Goal: Task Accomplishment & Management: Manage account settings

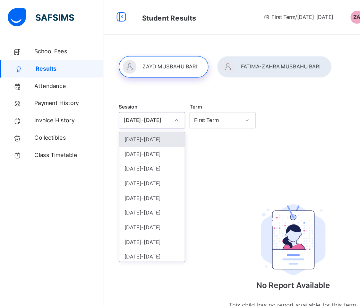
click at [109, 92] on div "[DATE]-[DATE]" at bounding box center [109, 90] width 34 height 6
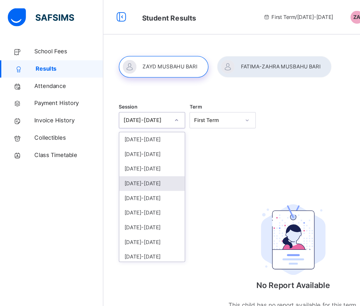
click at [100, 136] on div "[DATE]-[DATE]" at bounding box center [113, 136] width 49 height 11
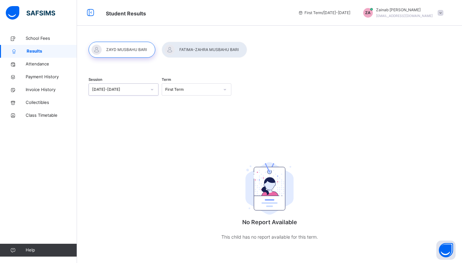
click at [183, 91] on div "First Term" at bounding box center [192, 90] width 55 height 6
click at [180, 125] on div "Third Term" at bounding box center [196, 125] width 69 height 11
click at [127, 87] on div "[DATE]-[DATE]" at bounding box center [119, 90] width 55 height 6
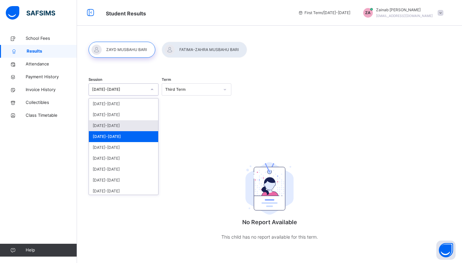
click at [124, 126] on div "[DATE]-[DATE]" at bounding box center [123, 125] width 69 height 11
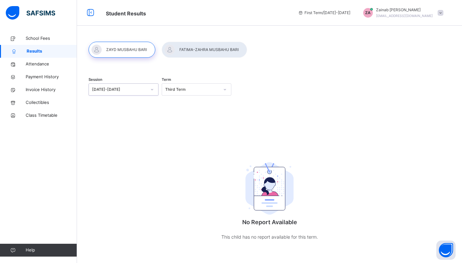
click at [184, 88] on div "Third Term" at bounding box center [192, 90] width 55 height 6
click at [181, 130] on div "Third Term" at bounding box center [196, 125] width 69 height 11
click at [136, 51] on div at bounding box center [121, 50] width 67 height 16
click at [181, 47] on div at bounding box center [204, 50] width 85 height 16
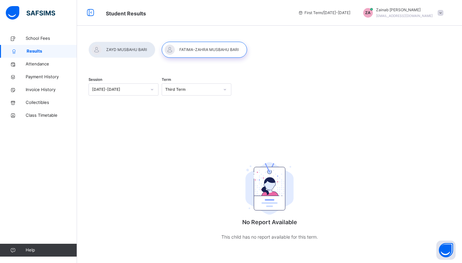
click at [104, 86] on div "[DATE]-[DATE]" at bounding box center [117, 90] width 57 height 10
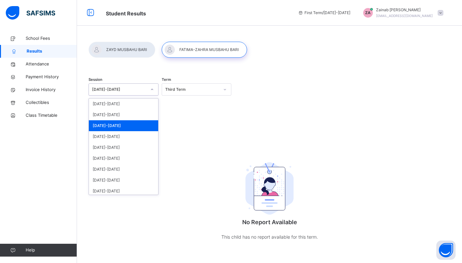
click at [106, 127] on div "[DATE]-[DATE]" at bounding box center [123, 125] width 69 height 11
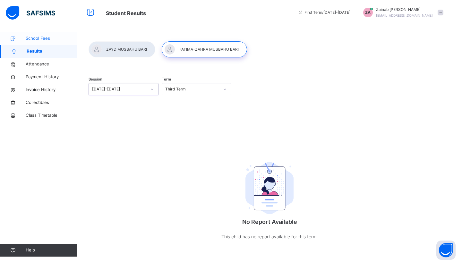
scroll to position [0, 0]
click at [29, 42] on link "School Fees" at bounding box center [38, 38] width 77 height 13
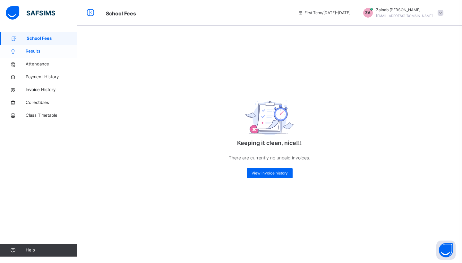
click at [35, 52] on span "Results" at bounding box center [51, 51] width 51 height 6
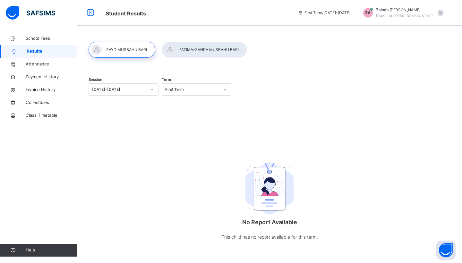
click at [130, 51] on div at bounding box center [121, 50] width 67 height 16
click at [142, 89] on div "[DATE]-[DATE]" at bounding box center [119, 90] width 55 height 6
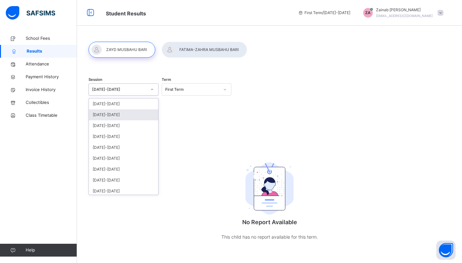
click at [136, 109] on div "[DATE]-[DATE]" at bounding box center [123, 114] width 69 height 11
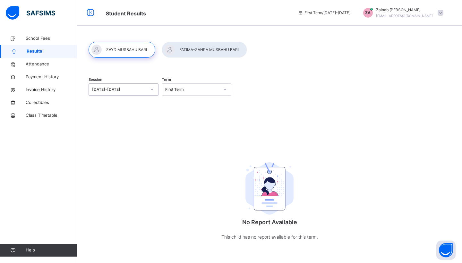
click at [189, 91] on div "First Term" at bounding box center [192, 90] width 55 height 6
click at [188, 112] on div "Second Term" at bounding box center [196, 114] width 69 height 11
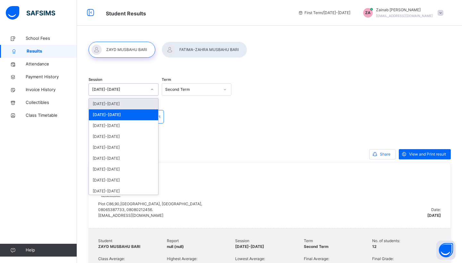
click at [133, 88] on div "[DATE]-[DATE]" at bounding box center [119, 90] width 55 height 6
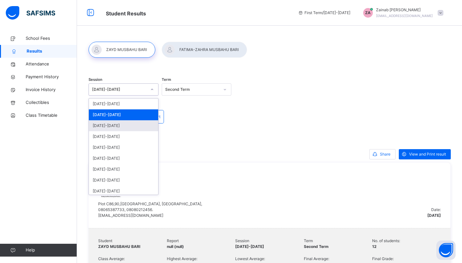
click at [125, 124] on div "[DATE]-[DATE]" at bounding box center [123, 125] width 69 height 11
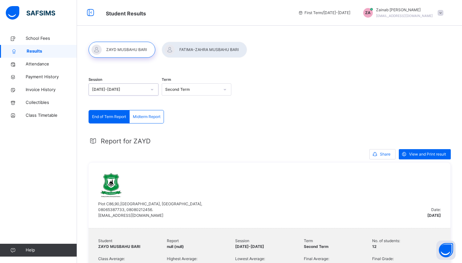
click at [119, 89] on div "[DATE]-[DATE]" at bounding box center [119, 90] width 55 height 6
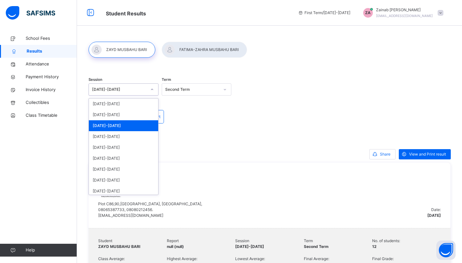
click at [113, 124] on div "[DATE]-[DATE]" at bounding box center [123, 125] width 69 height 11
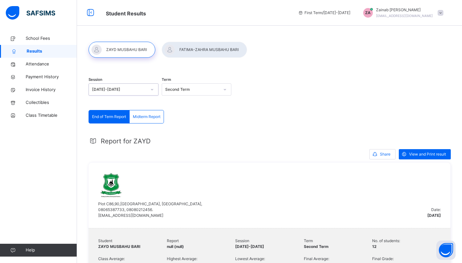
click at [178, 91] on div "Second Term" at bounding box center [192, 90] width 55 height 6
click at [176, 124] on div "Third Term" at bounding box center [196, 125] width 69 height 11
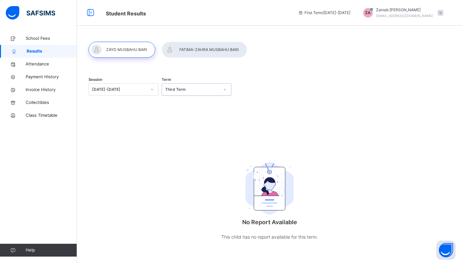
click at [141, 89] on div "[DATE]-[DATE]" at bounding box center [119, 90] width 55 height 6
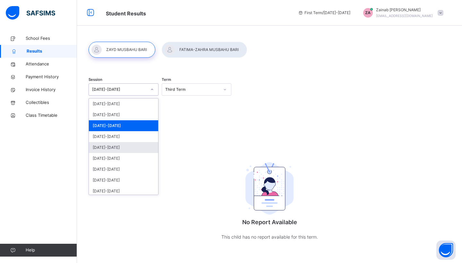
click at [131, 142] on div "[DATE]-[DATE]" at bounding box center [123, 147] width 69 height 11
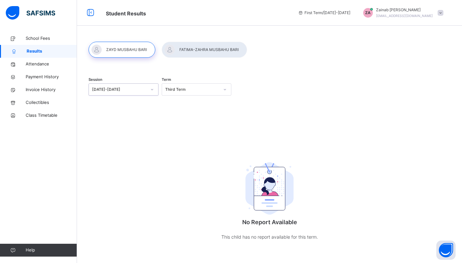
click at [359, 12] on span at bounding box center [440, 13] width 6 height 6
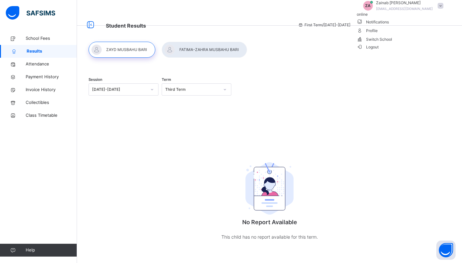
click at [359, 35] on span "Profile" at bounding box center [402, 30] width 90 height 9
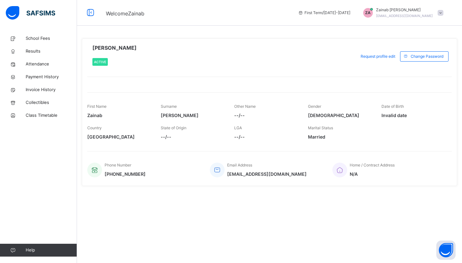
click at [359, 15] on span at bounding box center [440, 13] width 6 height 6
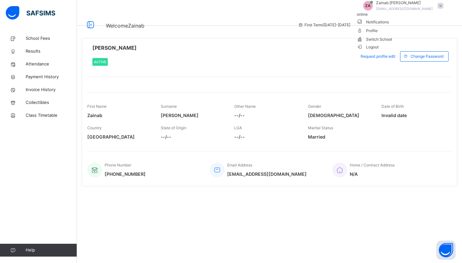
click at [359, 43] on span "Switch School" at bounding box center [402, 39] width 90 height 9
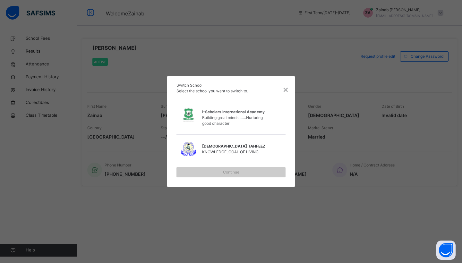
click at [248, 110] on span "I-Scholars International Academy" at bounding box center [234, 112] width 64 height 6
click at [203, 149] on span "[DEMOGRAPHIC_DATA] TAHFEEZ" at bounding box center [234, 146] width 64 height 6
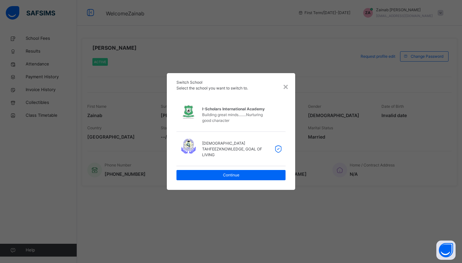
click at [217, 125] on div "I-Scholars International Academy Building great minds........Nurturing good cha…" at bounding box center [233, 115] width 67 height 21
click at [223, 111] on span "I-Scholars International Academy" at bounding box center [234, 109] width 64 height 6
click at [223, 175] on div "Continue" at bounding box center [230, 175] width 109 height 10
